Goal: Task Accomplishment & Management: Use online tool/utility

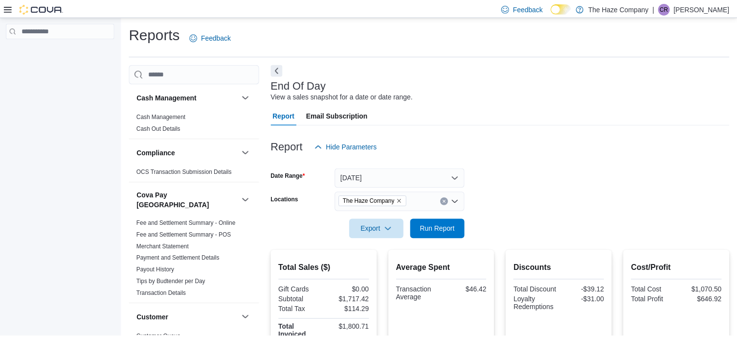
scroll to position [7, 0]
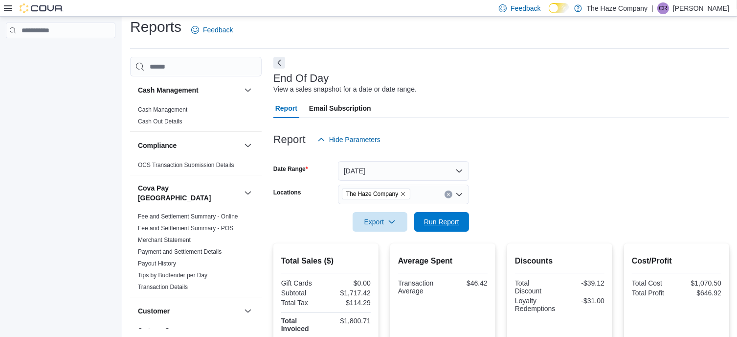
drag, startPoint x: 452, startPoint y: 215, endPoint x: 470, endPoint y: 196, distance: 26.3
click at [452, 215] on span "Run Report" at bounding box center [441, 222] width 43 height 20
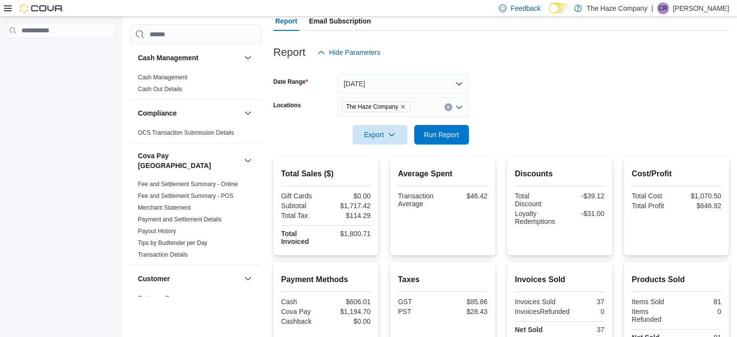
scroll to position [293, 0]
